Goal: Information Seeking & Learning: Learn about a topic

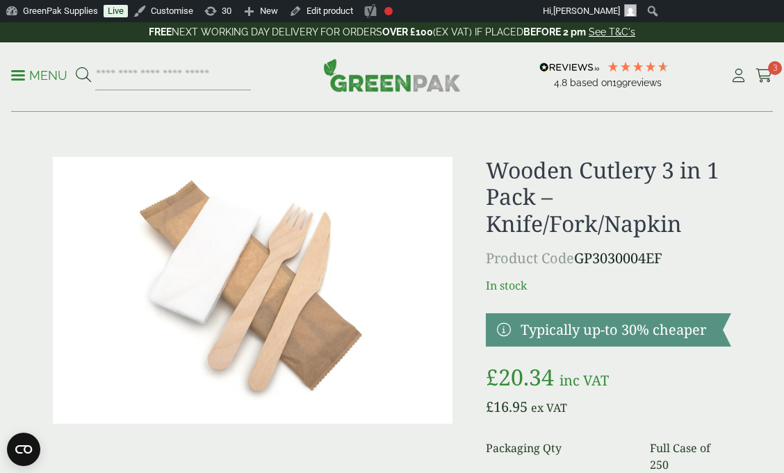
click at [42, 72] on p "Menu" at bounding box center [39, 75] width 56 height 17
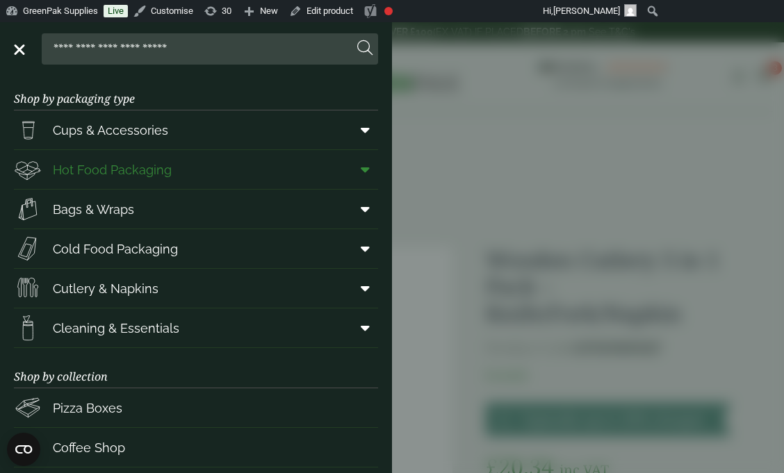
click at [368, 170] on icon at bounding box center [365, 170] width 9 height 14
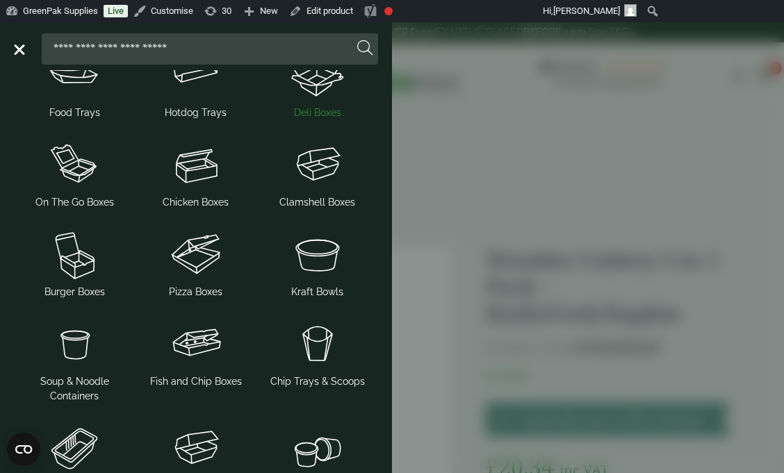
scroll to position [152, 0]
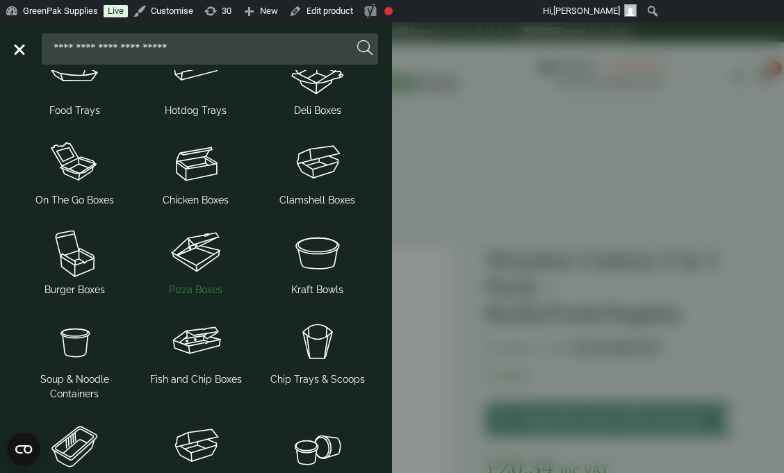
click at [199, 286] on span "Pizza Boxes" at bounding box center [195, 290] width 53 height 15
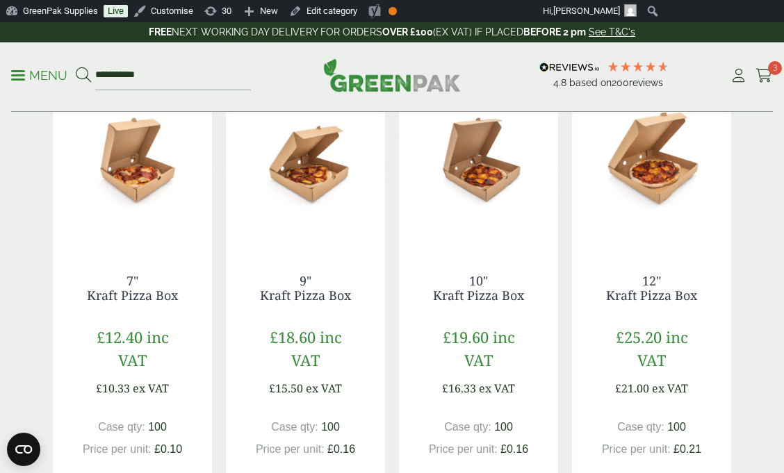
scroll to position [339, 0]
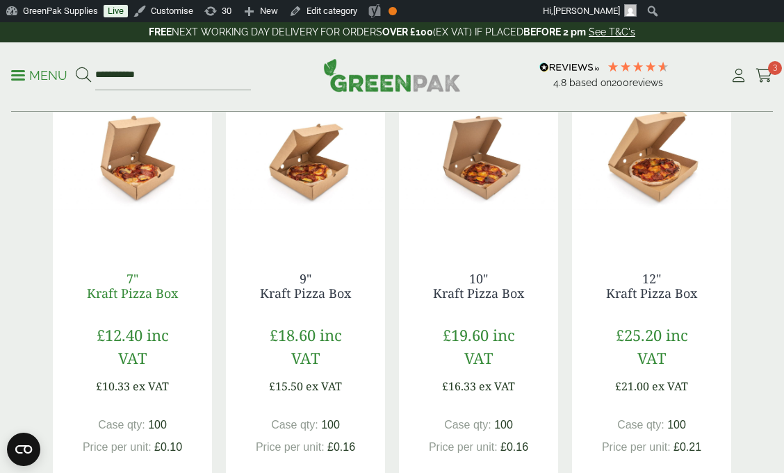
click at [135, 289] on link "7" Kraft Pizza Box" at bounding box center [132, 286] width 91 height 32
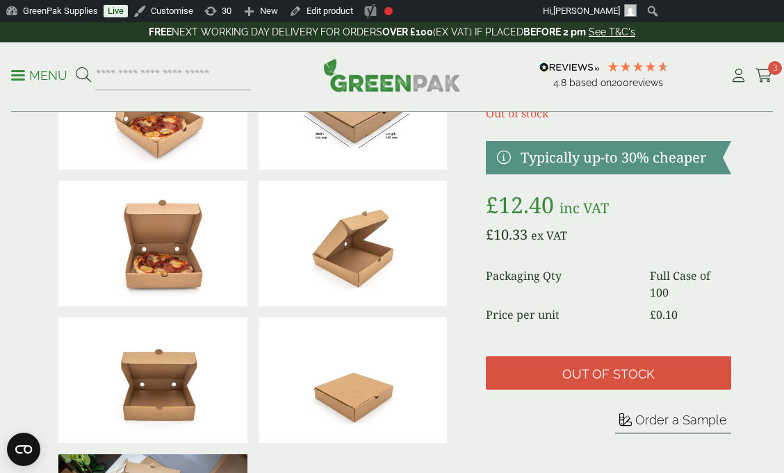
scroll to position [121, 0]
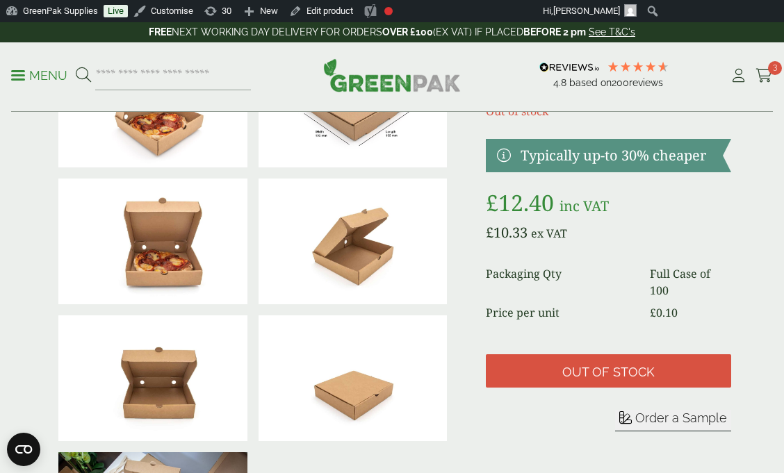
click at [371, 377] on img at bounding box center [352, 378] width 189 height 126
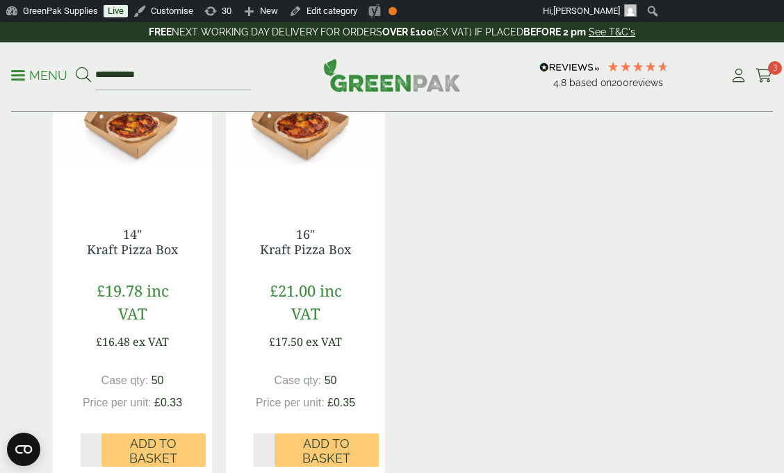
scroll to position [867, 0]
click at [148, 254] on link "14" Kraft Pizza Box" at bounding box center [132, 241] width 91 height 32
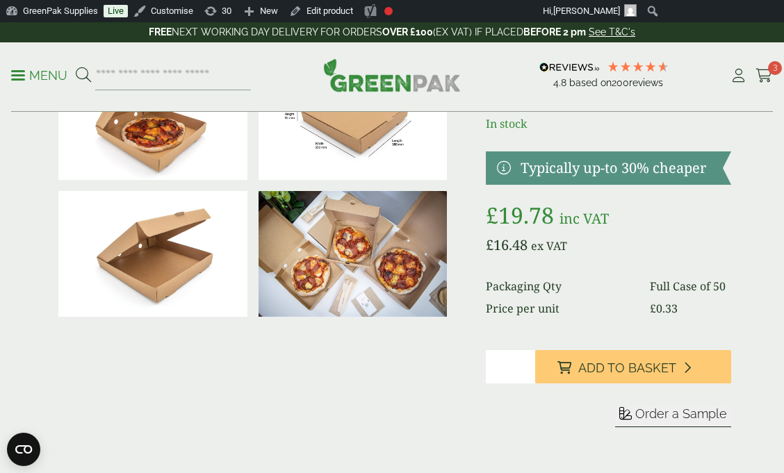
scroll to position [4, 0]
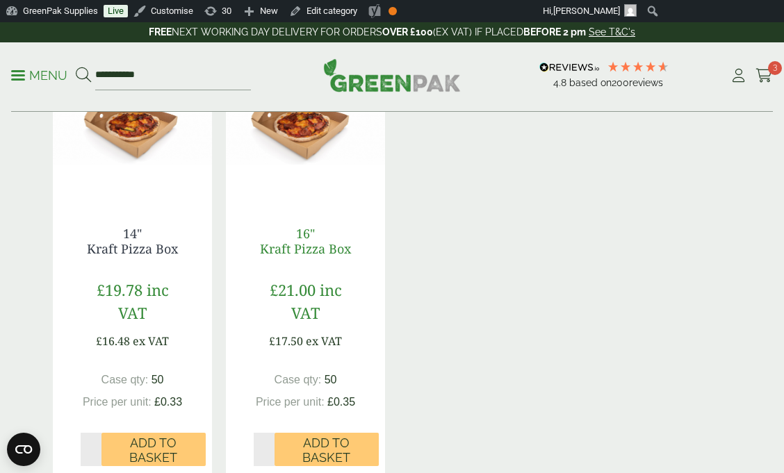
click at [315, 246] on link "16" Kraft Pizza Box" at bounding box center [305, 241] width 91 height 32
